Goal: Information Seeking & Learning: Learn about a topic

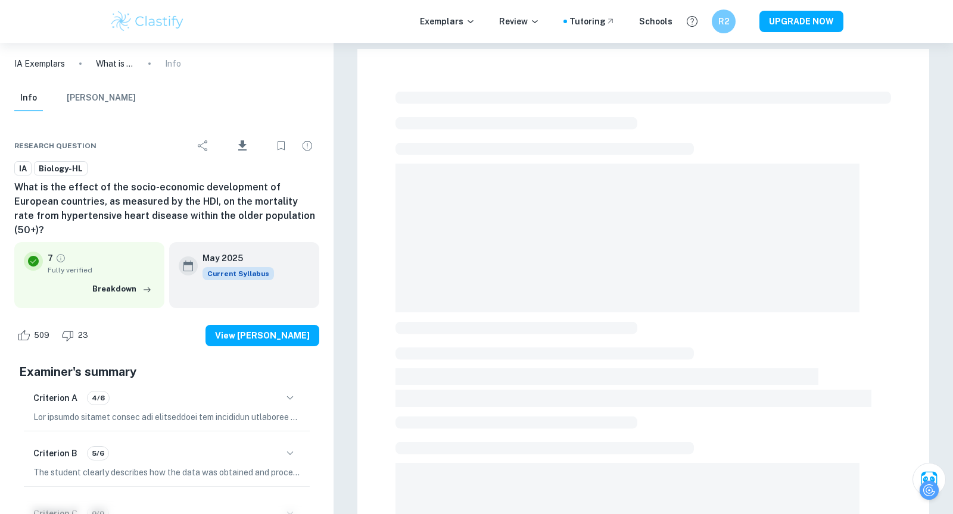
checkbox input "true"
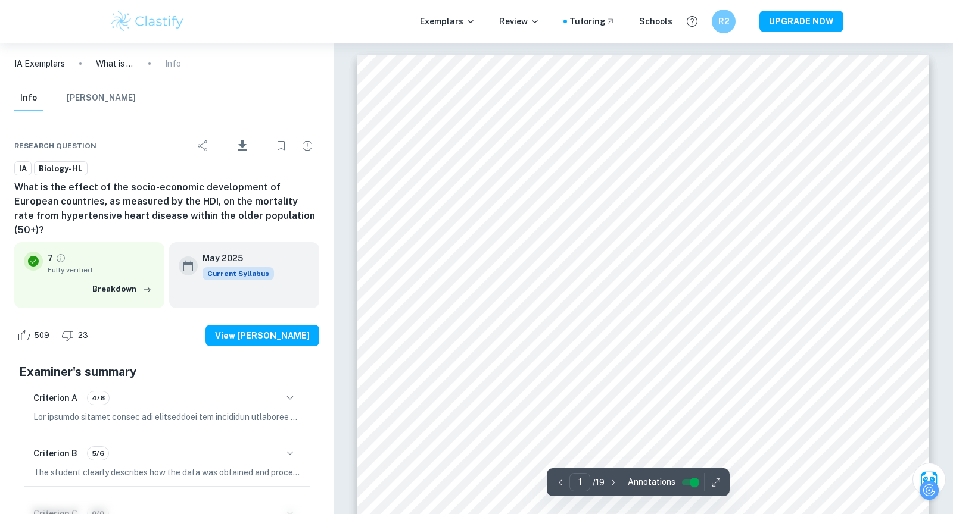
scroll to position [213, 0]
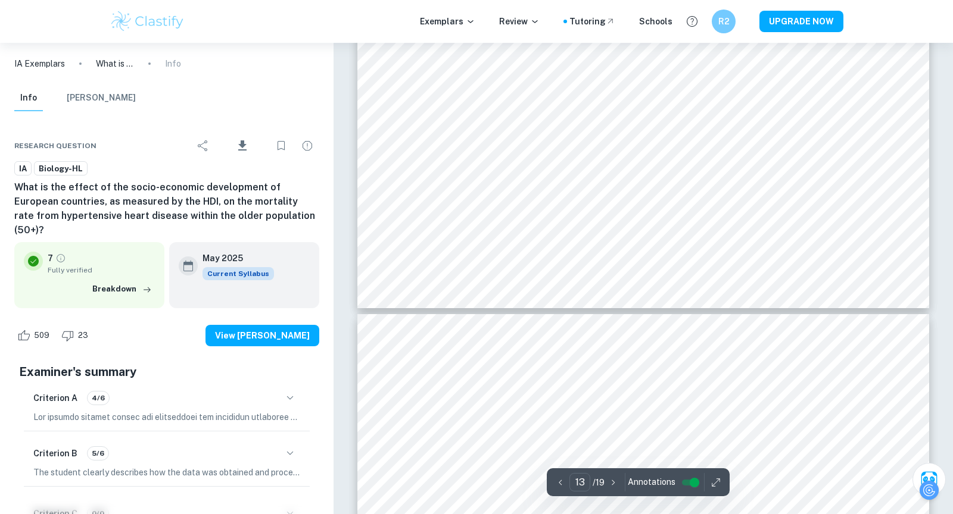
type input "14"
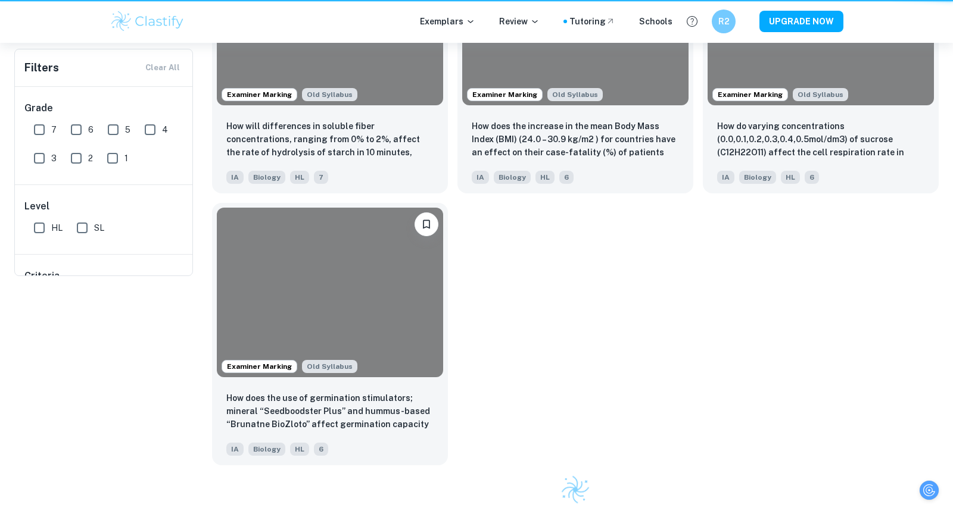
scroll to position [0, 0]
